Goal: Navigation & Orientation: Find specific page/section

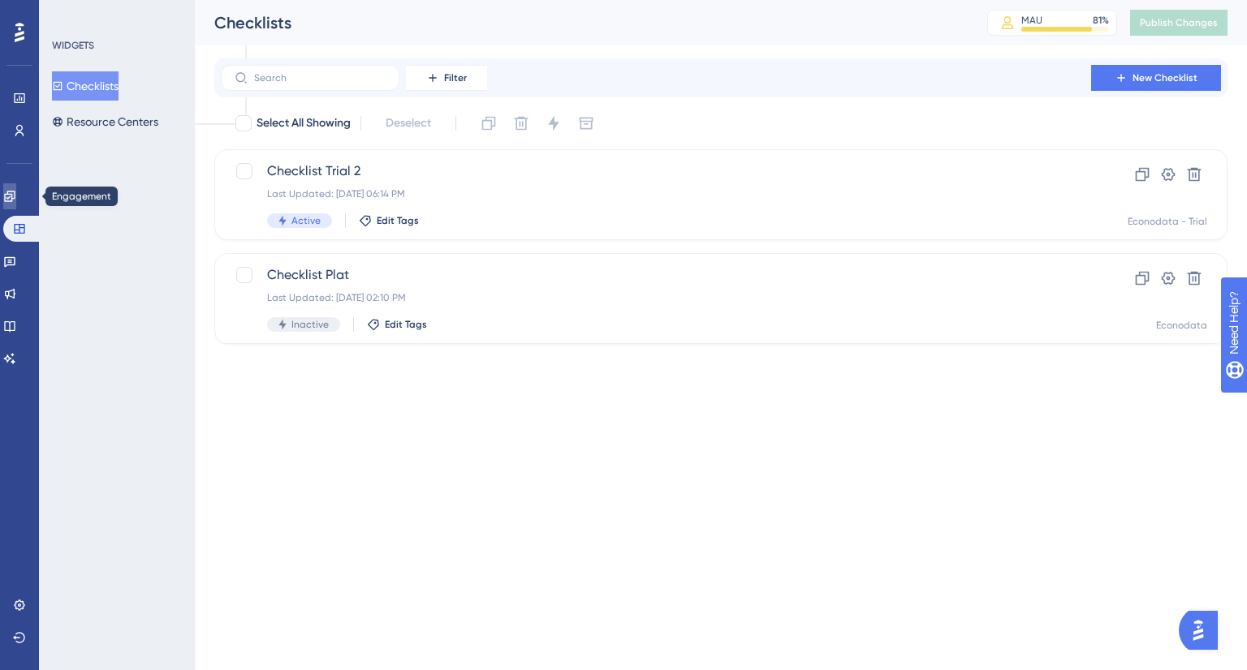
click at [16, 202] on icon at bounding box center [9, 196] width 13 height 13
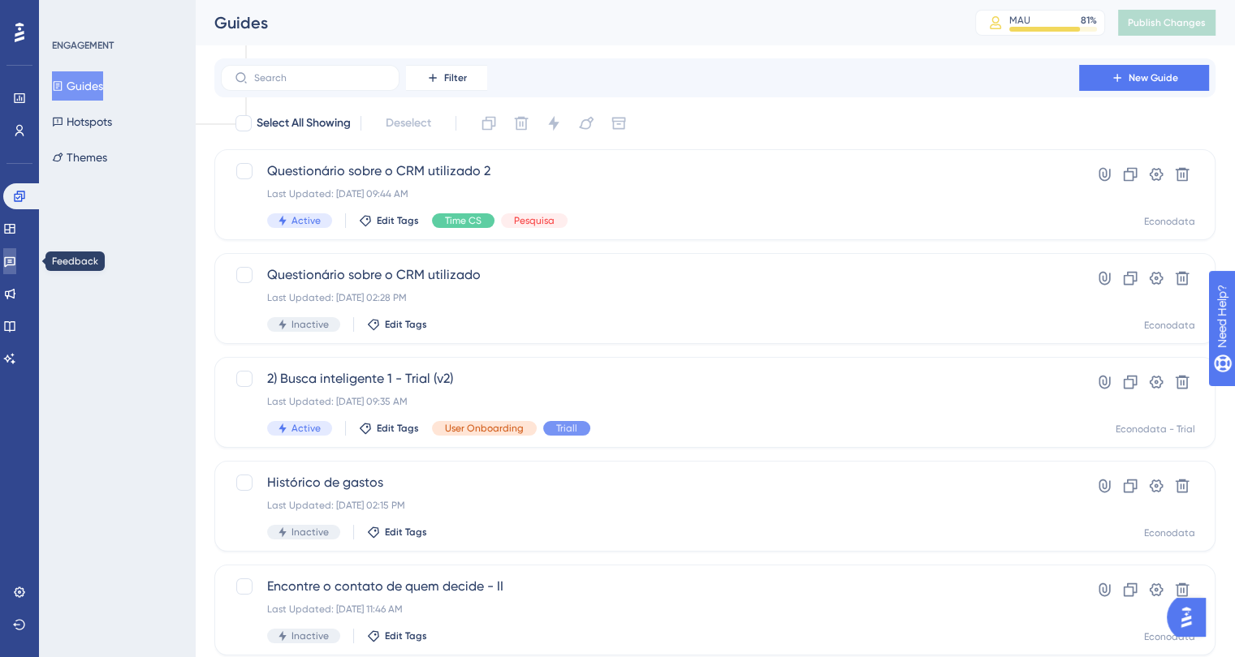
click at [15, 267] on link at bounding box center [9, 261] width 13 height 26
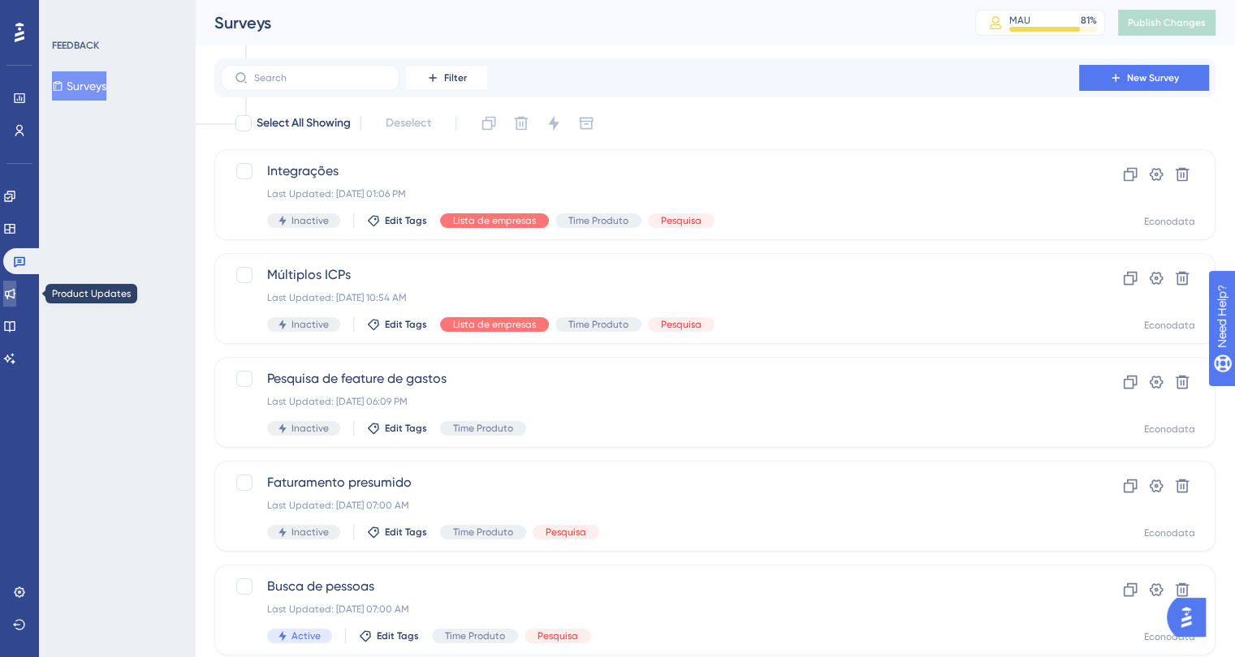
click at [16, 303] on link at bounding box center [9, 294] width 13 height 26
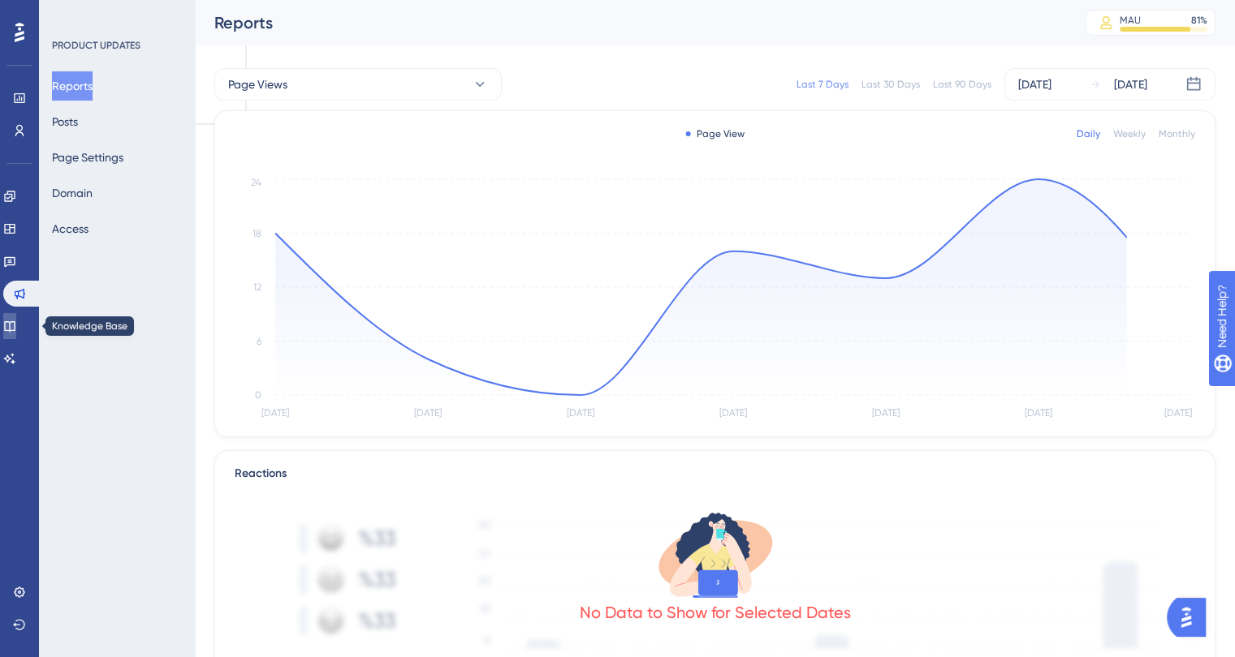
click at [16, 331] on icon at bounding box center [9, 326] width 13 height 13
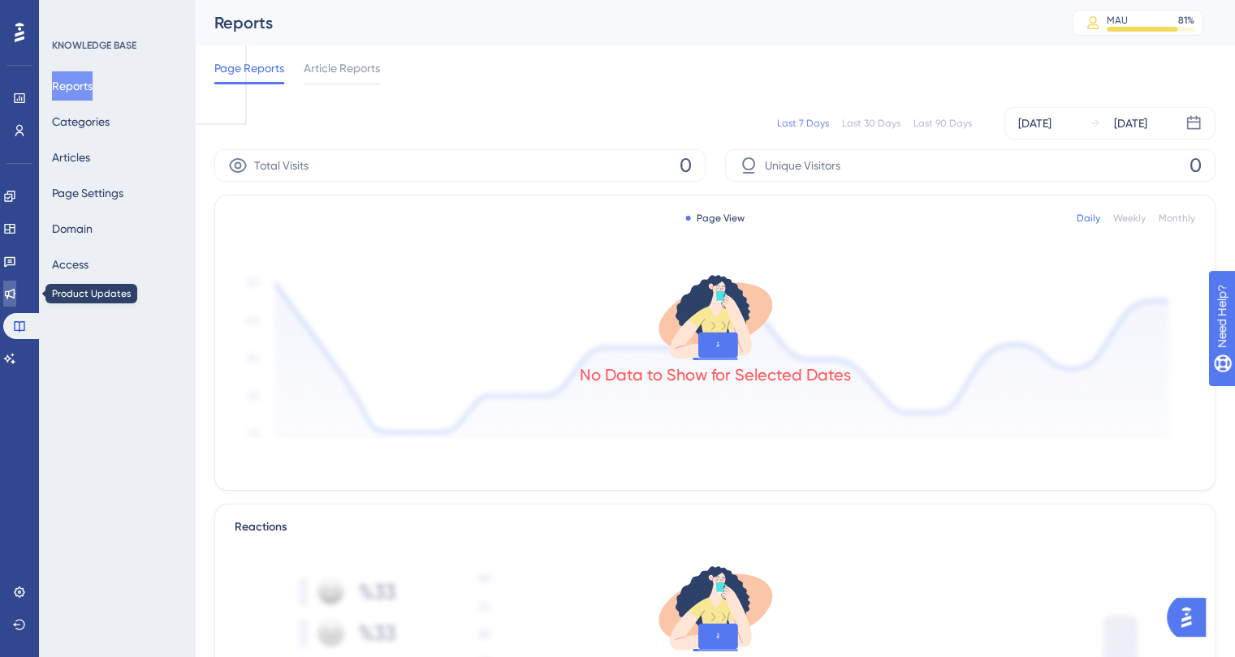
click at [16, 281] on link at bounding box center [9, 294] width 13 height 26
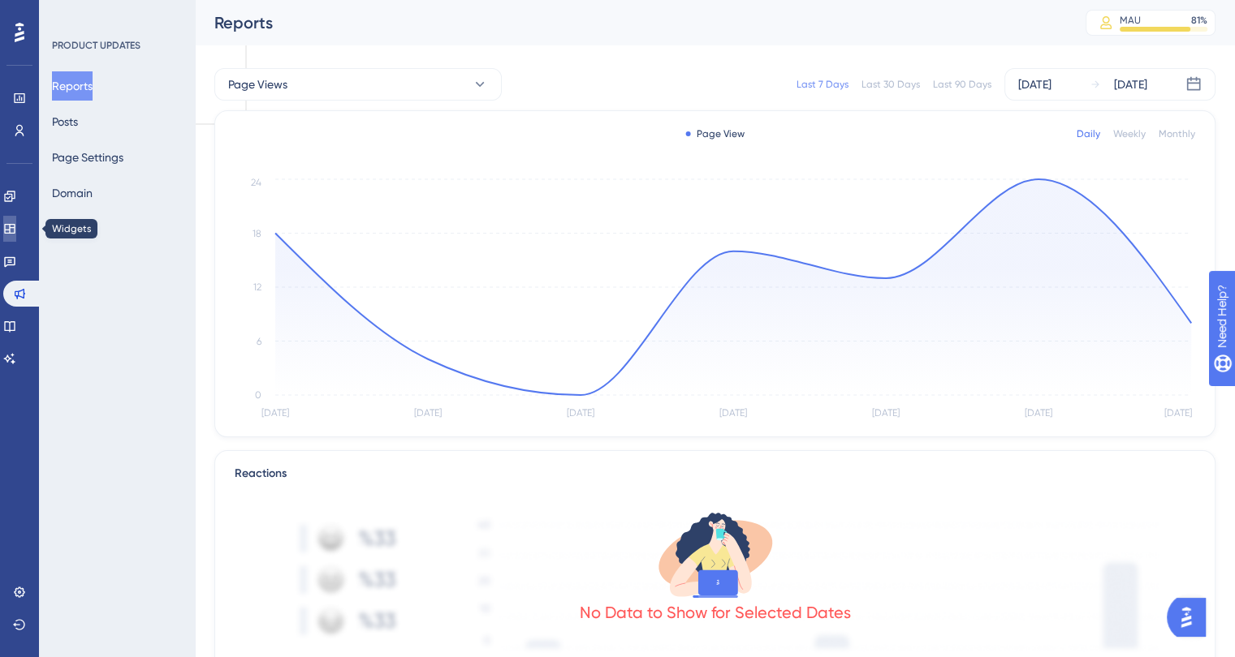
click at [13, 232] on icon at bounding box center [9, 228] width 13 height 13
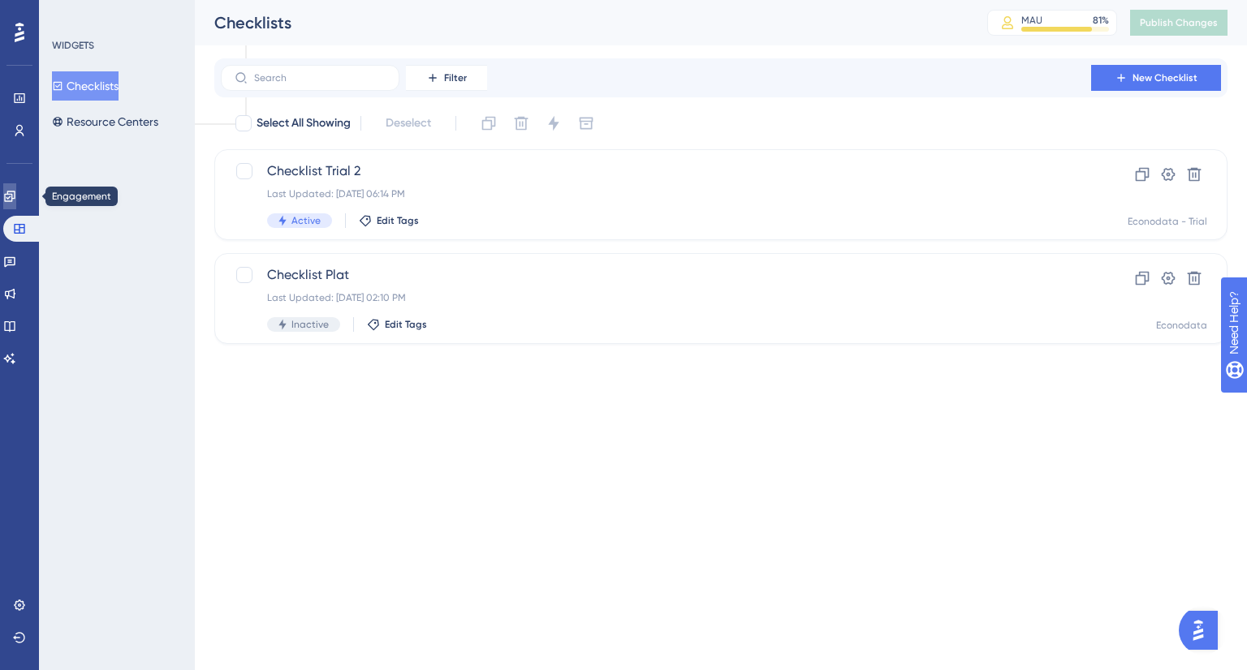
click at [15, 190] on icon at bounding box center [9, 196] width 13 height 13
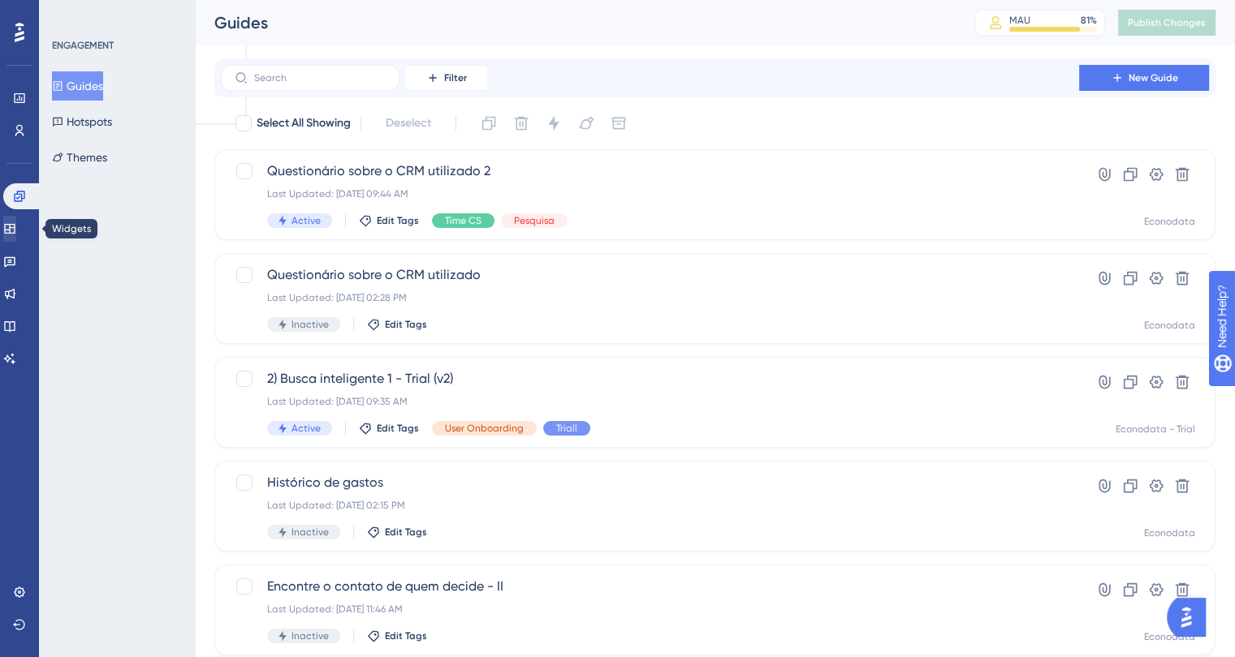
click at [13, 221] on div "Widgets" at bounding box center [19, 229] width 32 height 26
click at [13, 234] on icon at bounding box center [9, 228] width 13 height 13
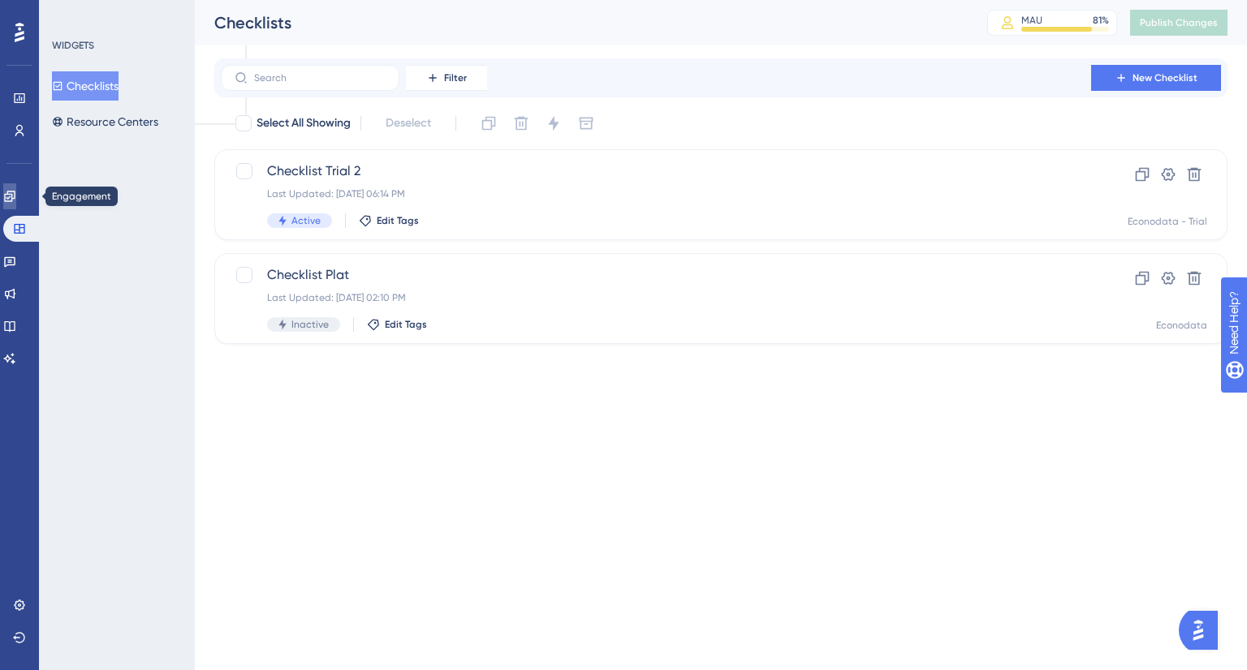
click at [16, 209] on link at bounding box center [9, 196] width 13 height 26
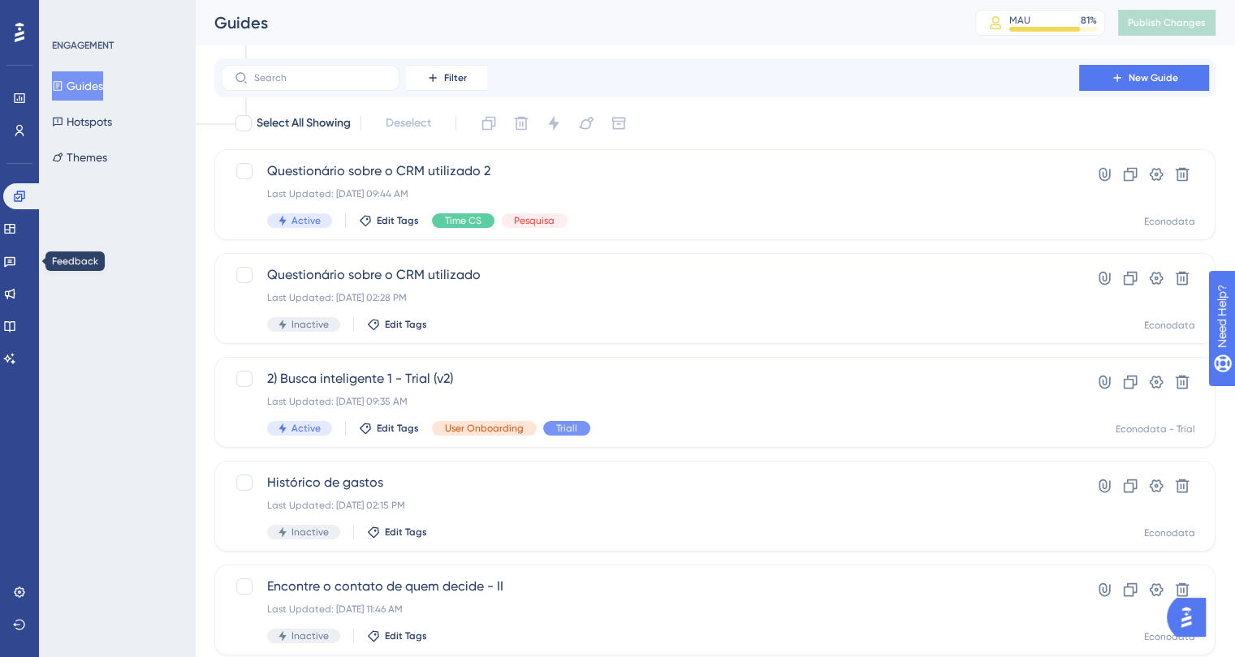
click at [21, 278] on div "Engagement Widgets Feedback Product Updates Knowledge Base AI Assistant" at bounding box center [19, 277] width 32 height 188
click at [16, 293] on icon at bounding box center [9, 293] width 13 height 13
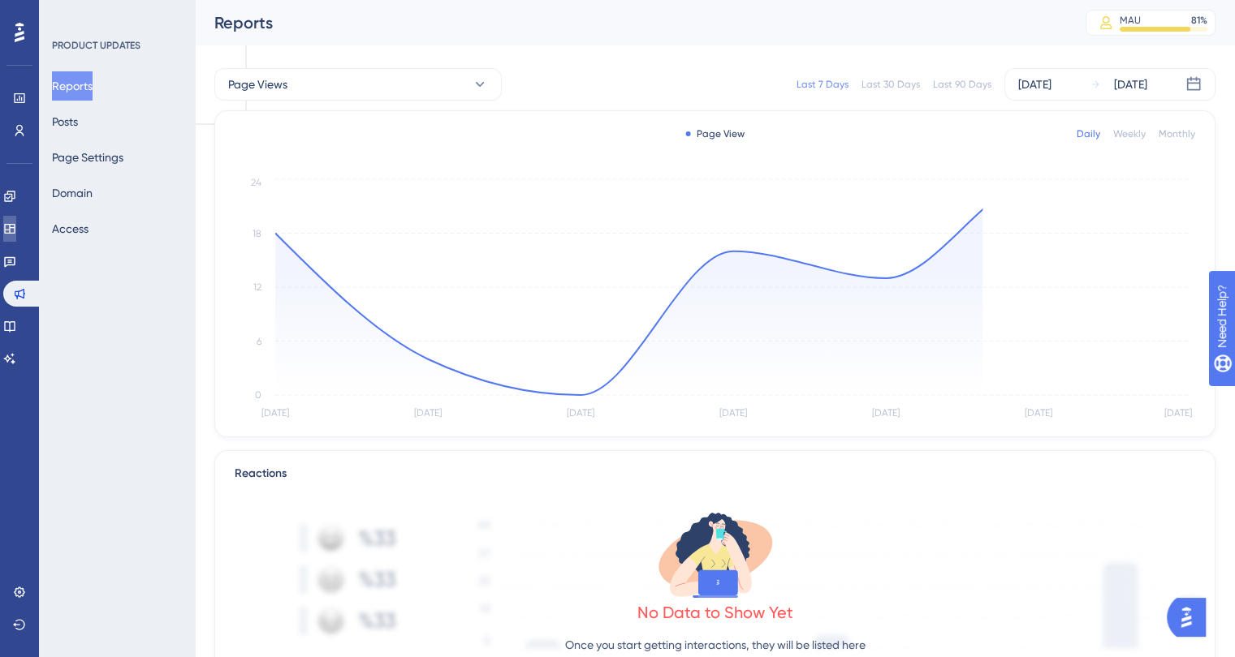
click at [16, 241] on link at bounding box center [9, 229] width 13 height 26
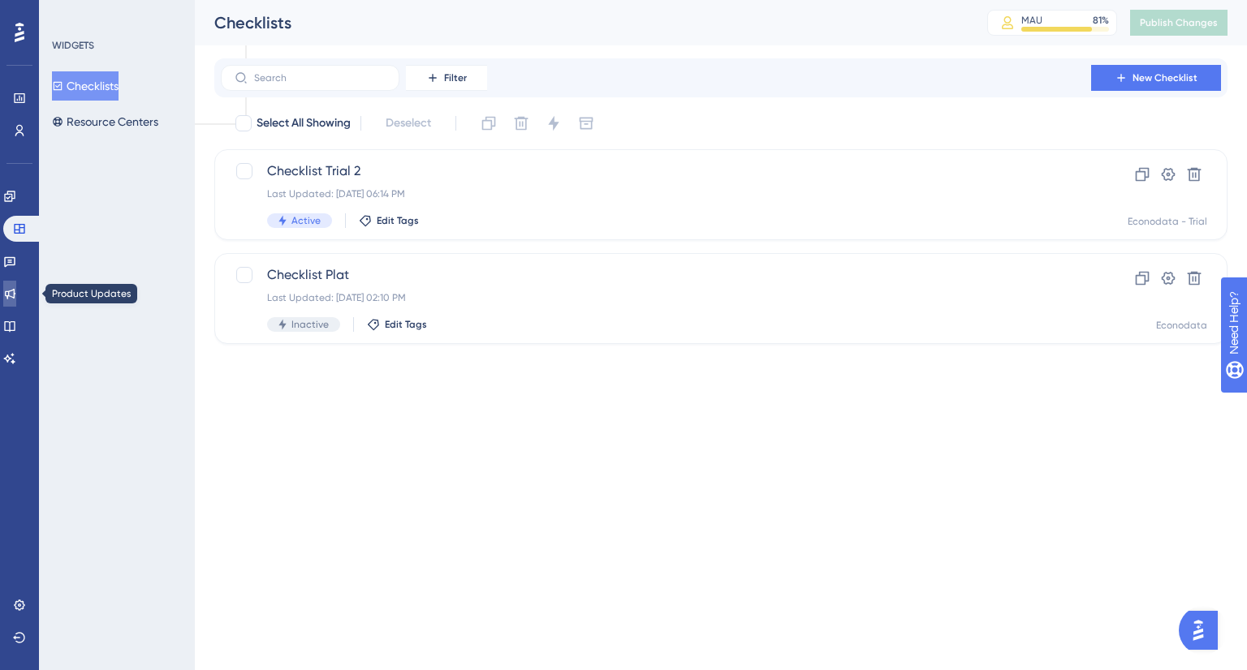
click at [11, 301] on link at bounding box center [9, 294] width 13 height 26
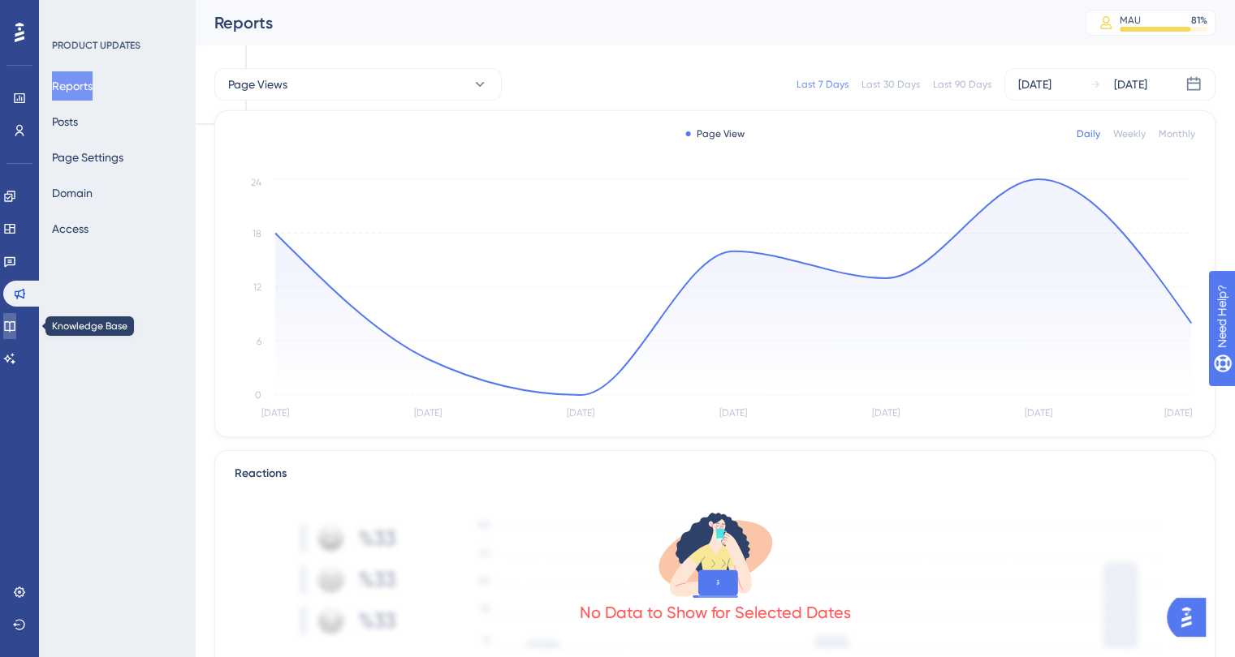
click at [11, 331] on link at bounding box center [9, 326] width 13 height 26
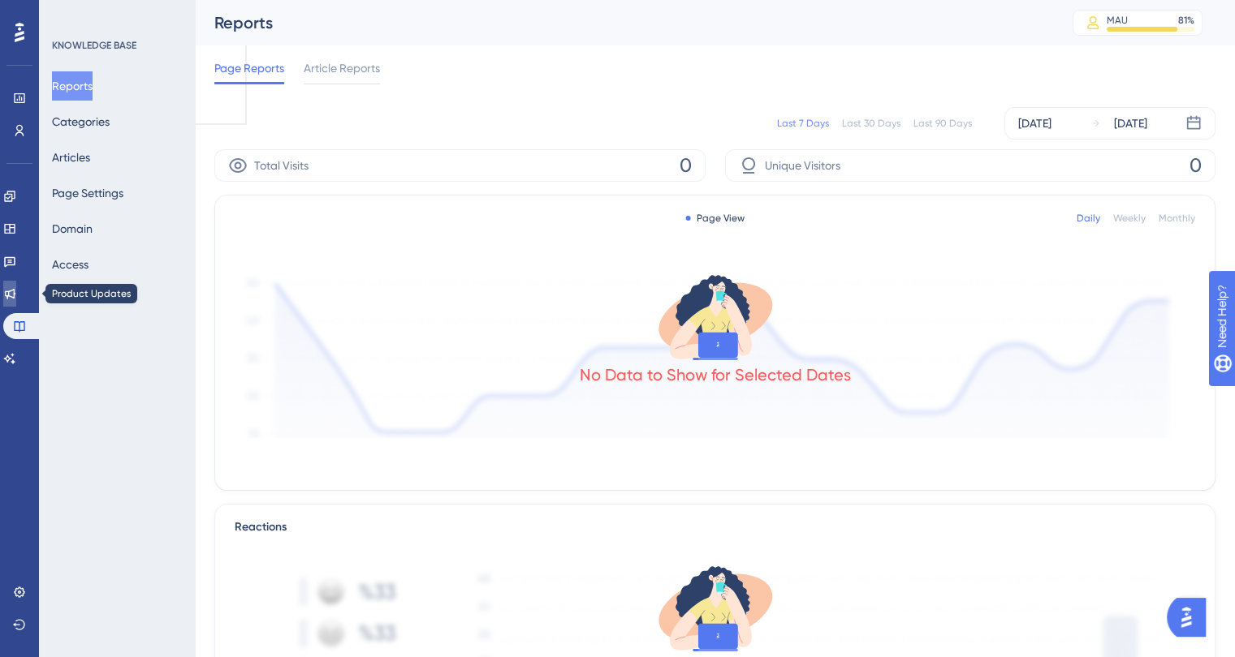
click at [15, 293] on icon at bounding box center [10, 294] width 11 height 11
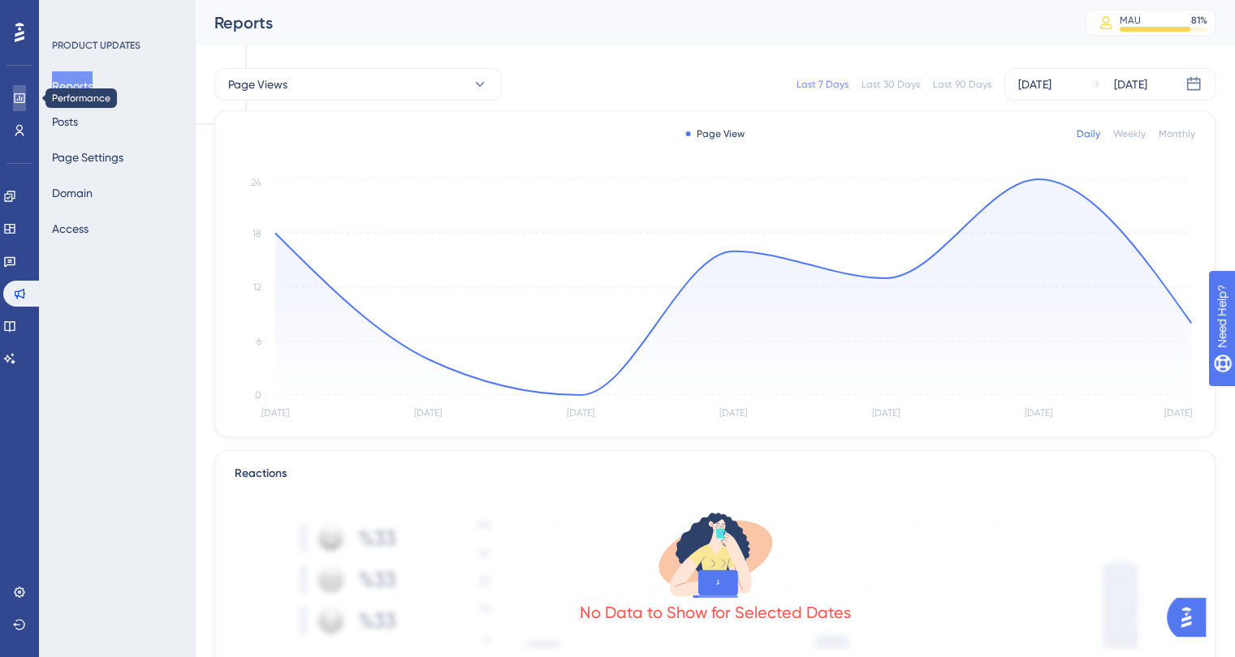
click at [26, 102] on link at bounding box center [19, 98] width 13 height 26
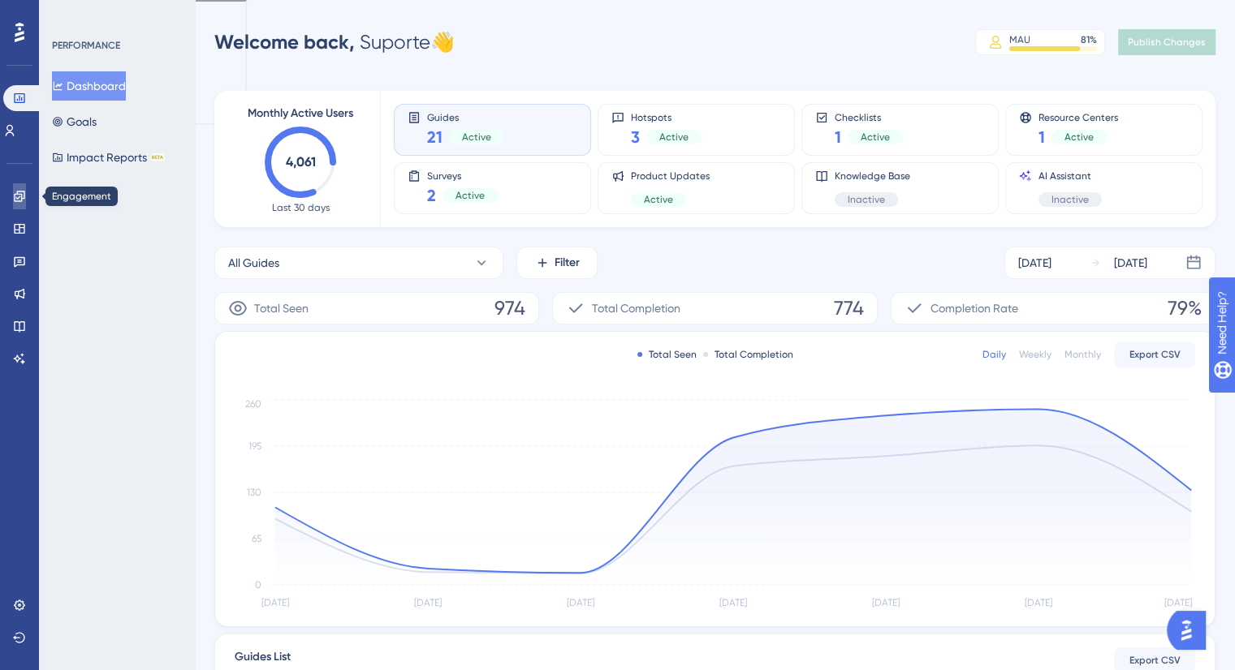
click at [14, 207] on link at bounding box center [19, 196] width 13 height 26
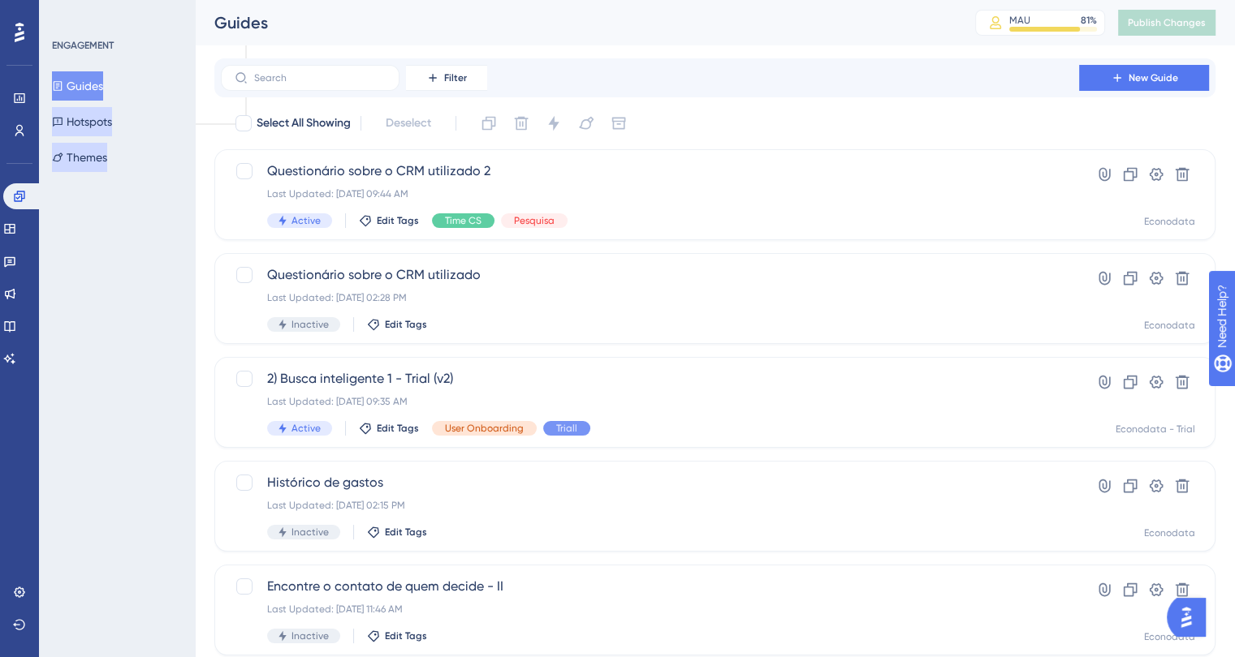
drag, startPoint x: 88, startPoint y: 133, endPoint x: 97, endPoint y: 159, distance: 27.7
click at [88, 133] on button "Hotspots" at bounding box center [82, 121] width 60 height 29
